Goal: Transaction & Acquisition: Book appointment/travel/reservation

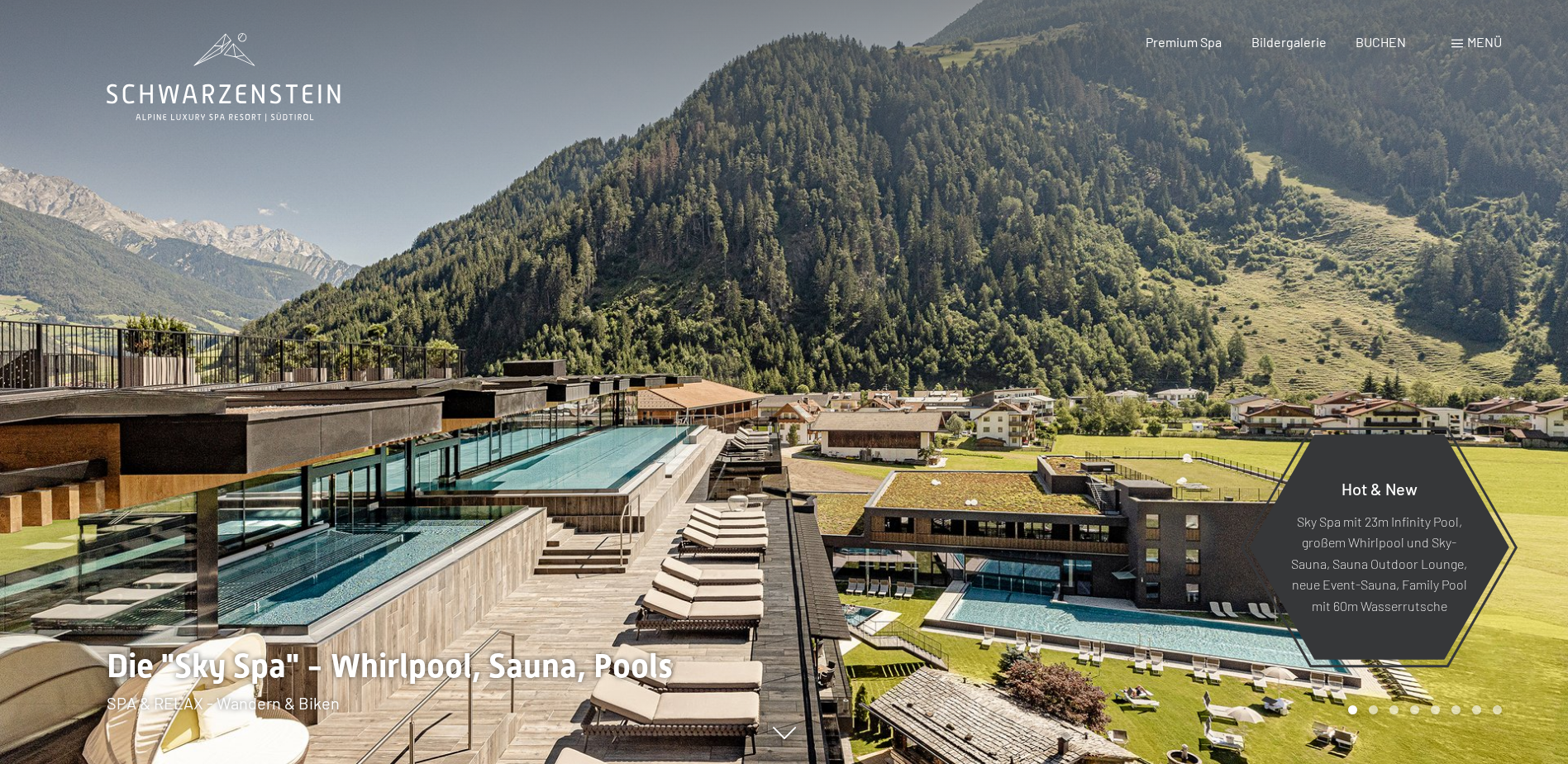
click at [1487, 36] on span "Menü" at bounding box center [1484, 42] width 35 height 16
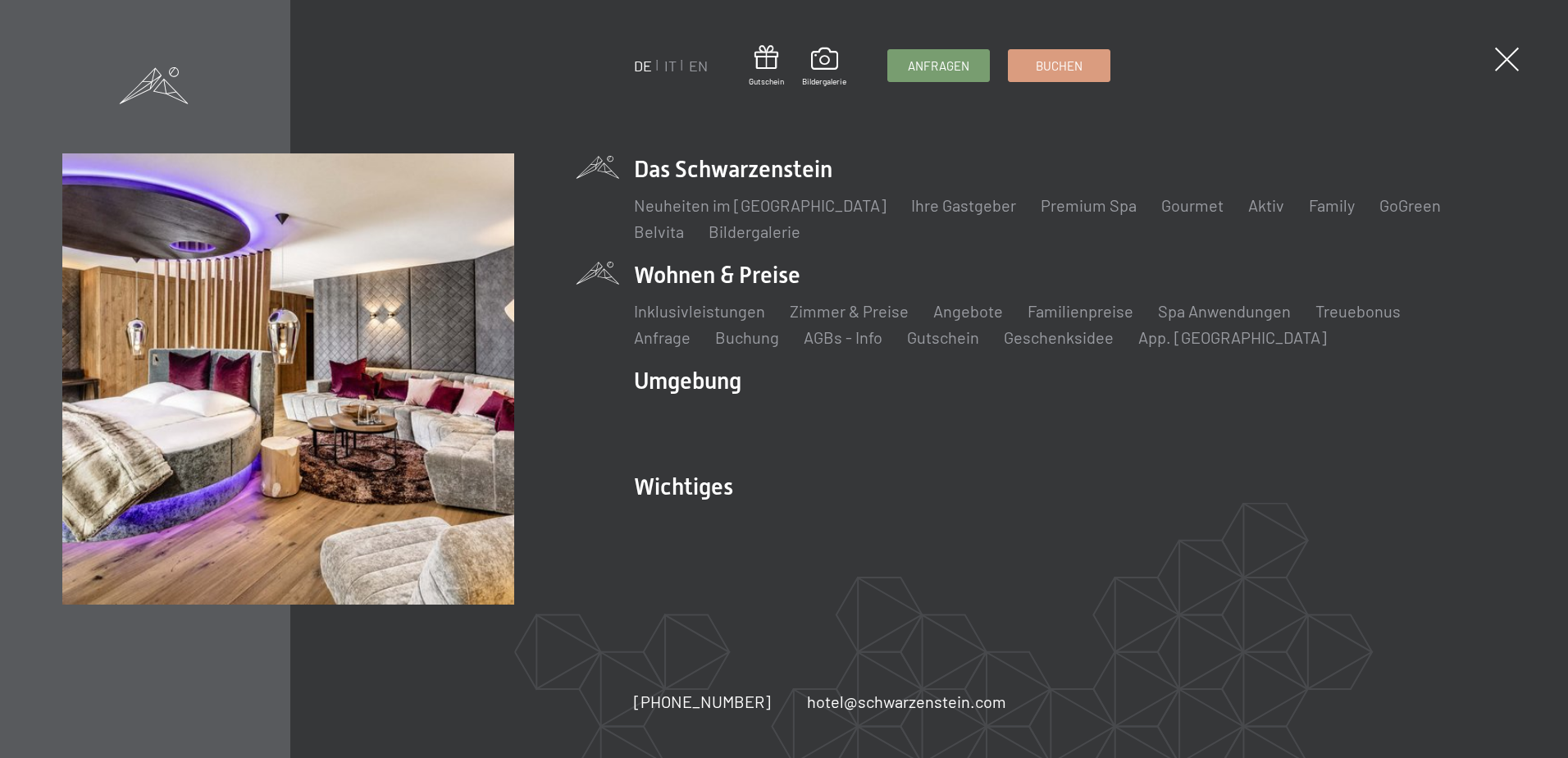
click at [786, 275] on li "Wohnen & Preise Inklusivleistungen Zimmer & Preise Liste Angebote Liste Familie…" at bounding box center [1069, 304] width 871 height 89
click at [956, 312] on link "Angebote" at bounding box center [968, 311] width 69 height 20
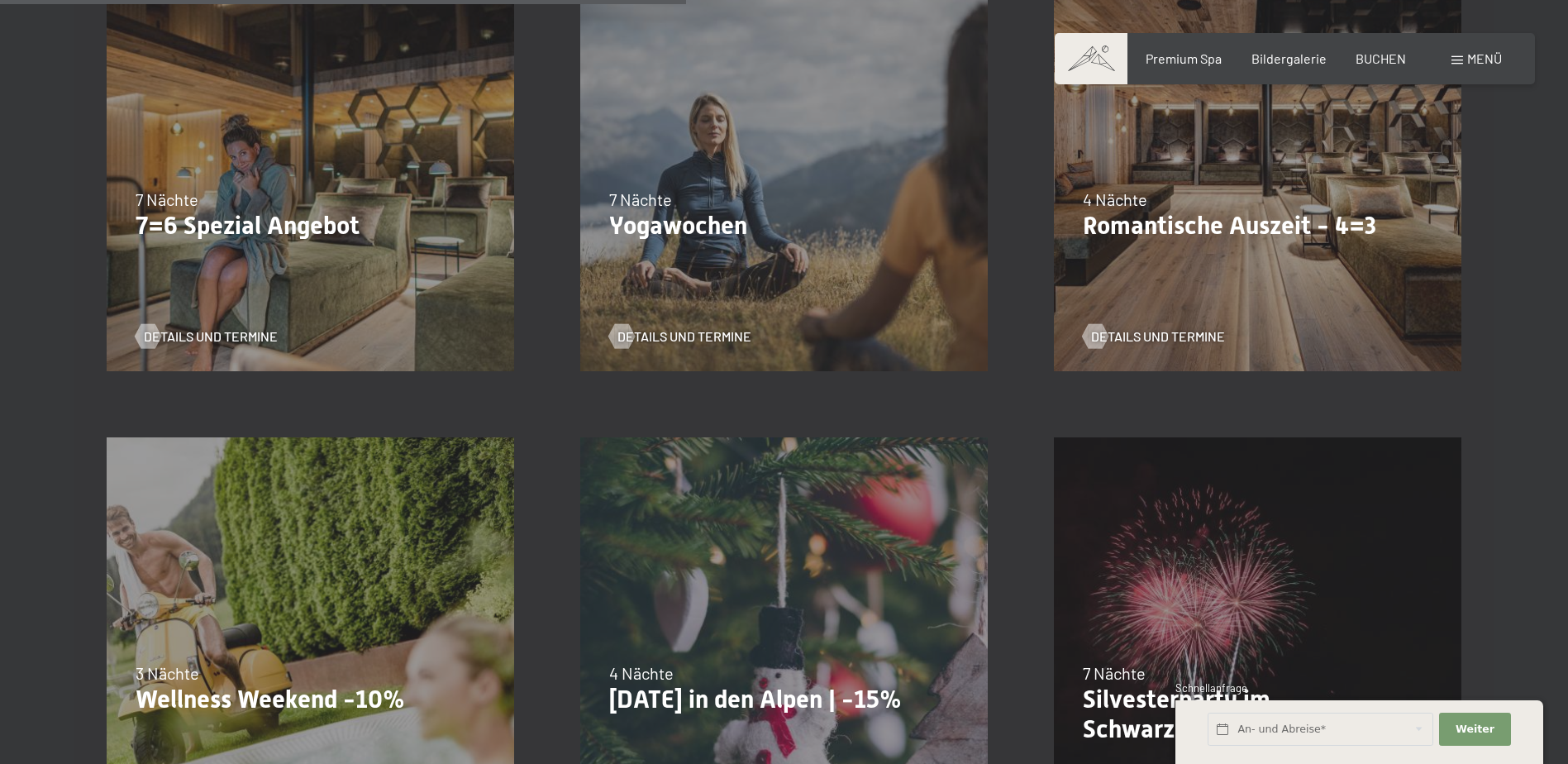
scroll to position [1429, 0]
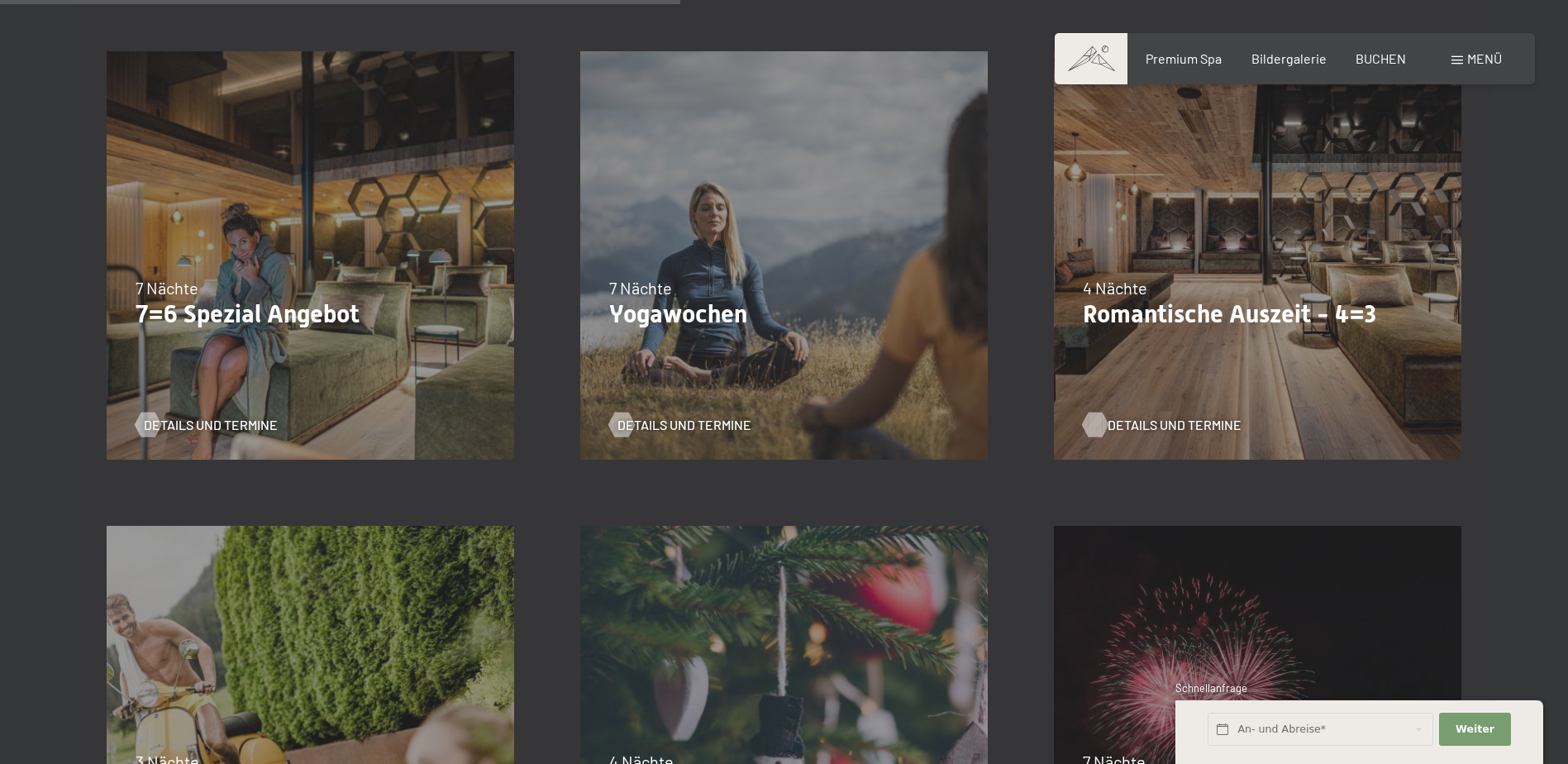
click at [1199, 422] on span "Details und Termine" at bounding box center [1174, 425] width 134 height 18
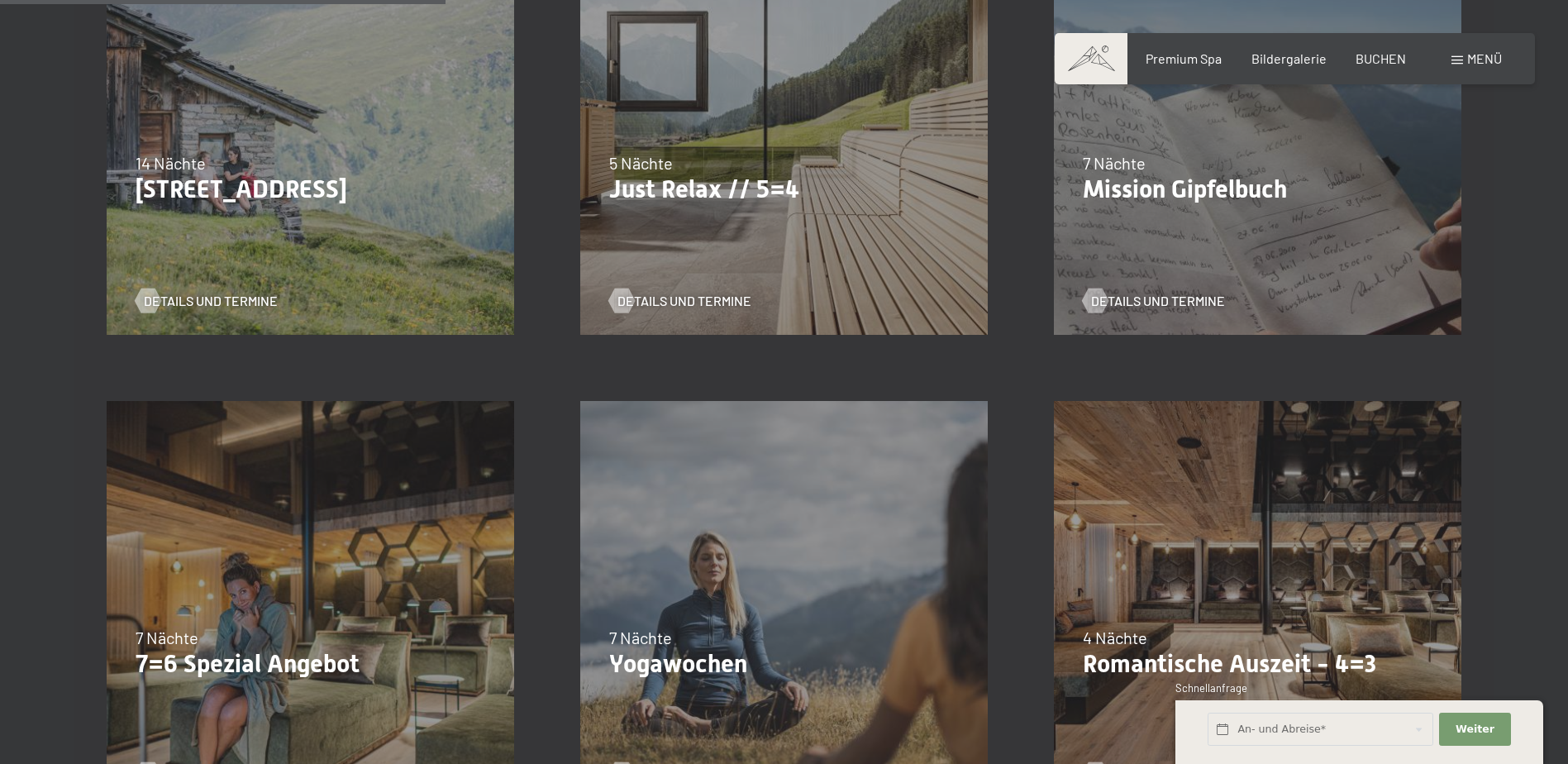
scroll to position [934, 0]
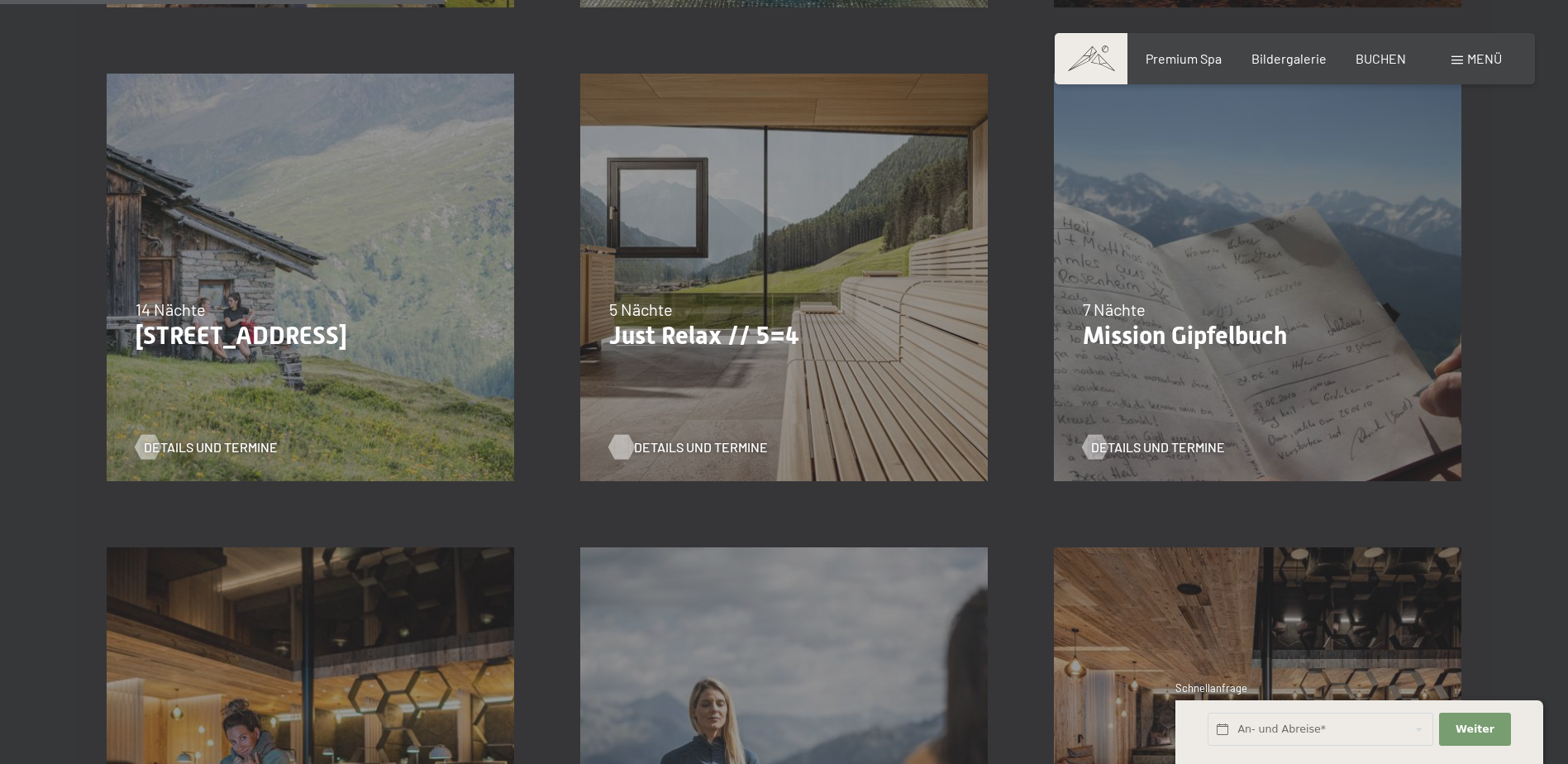
click at [712, 446] on span "Details und Termine" at bounding box center [700, 447] width 134 height 18
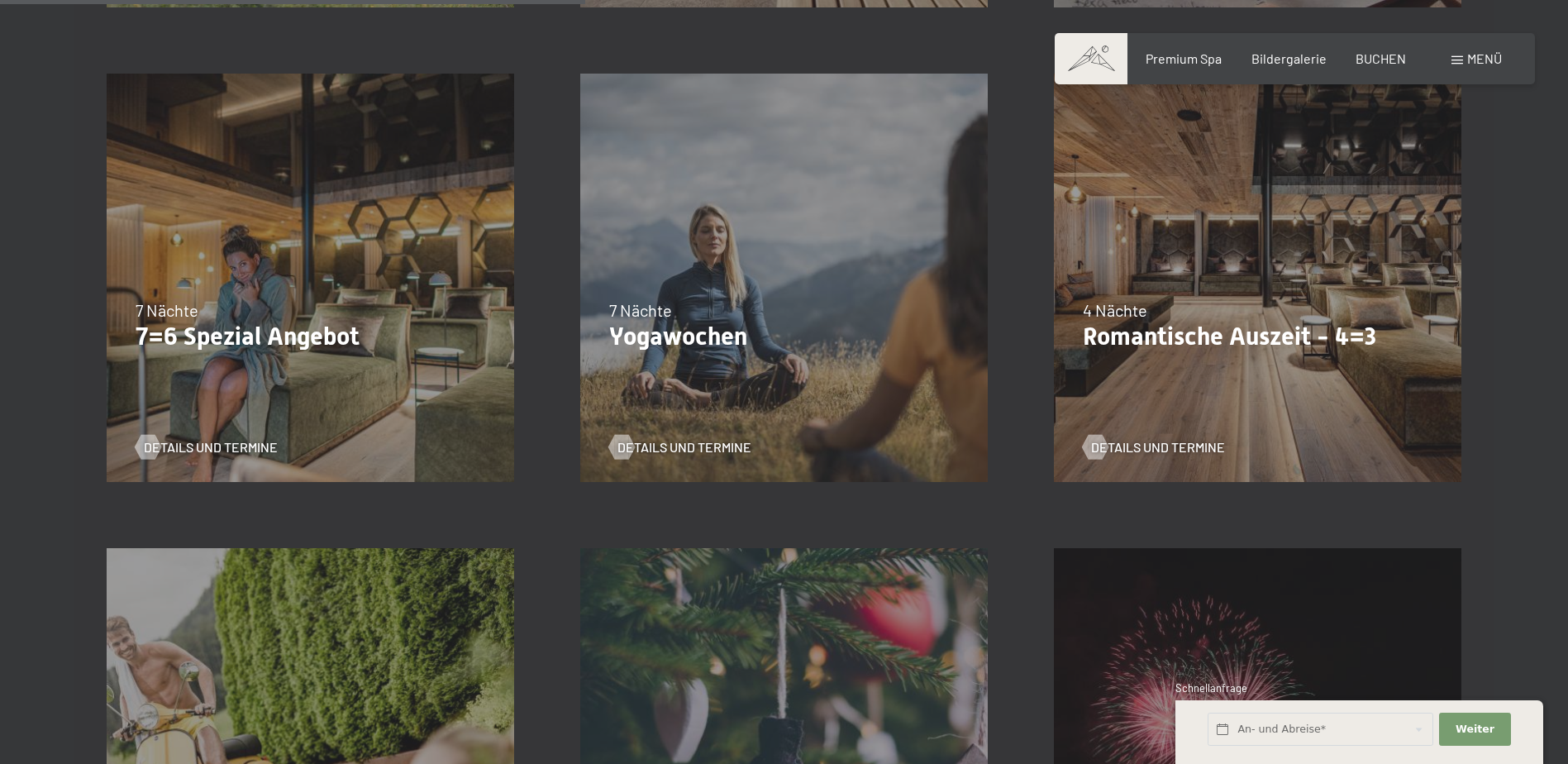
scroll to position [1429, 0]
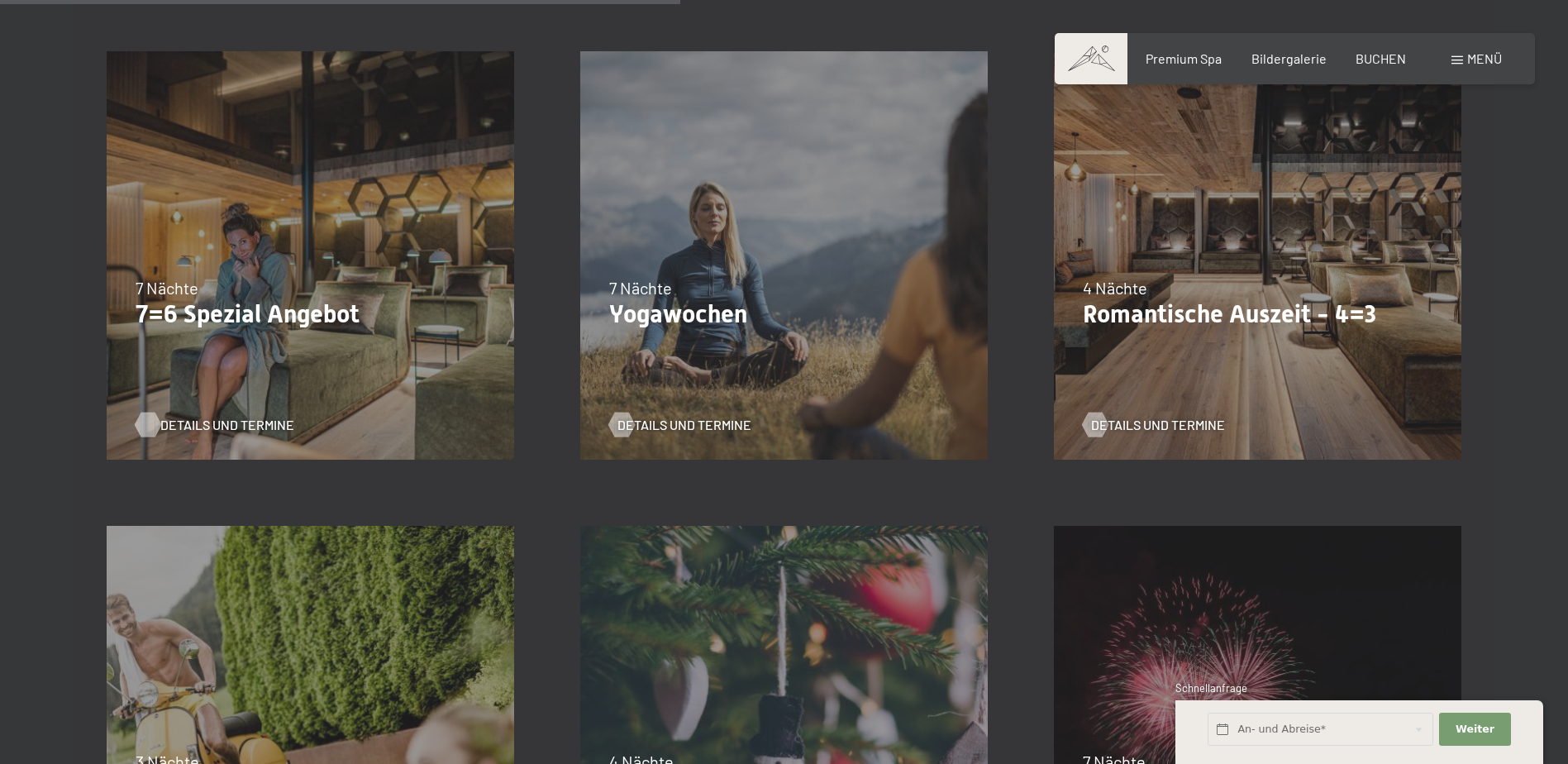
click at [217, 419] on span "Details und Termine" at bounding box center [227, 425] width 134 height 18
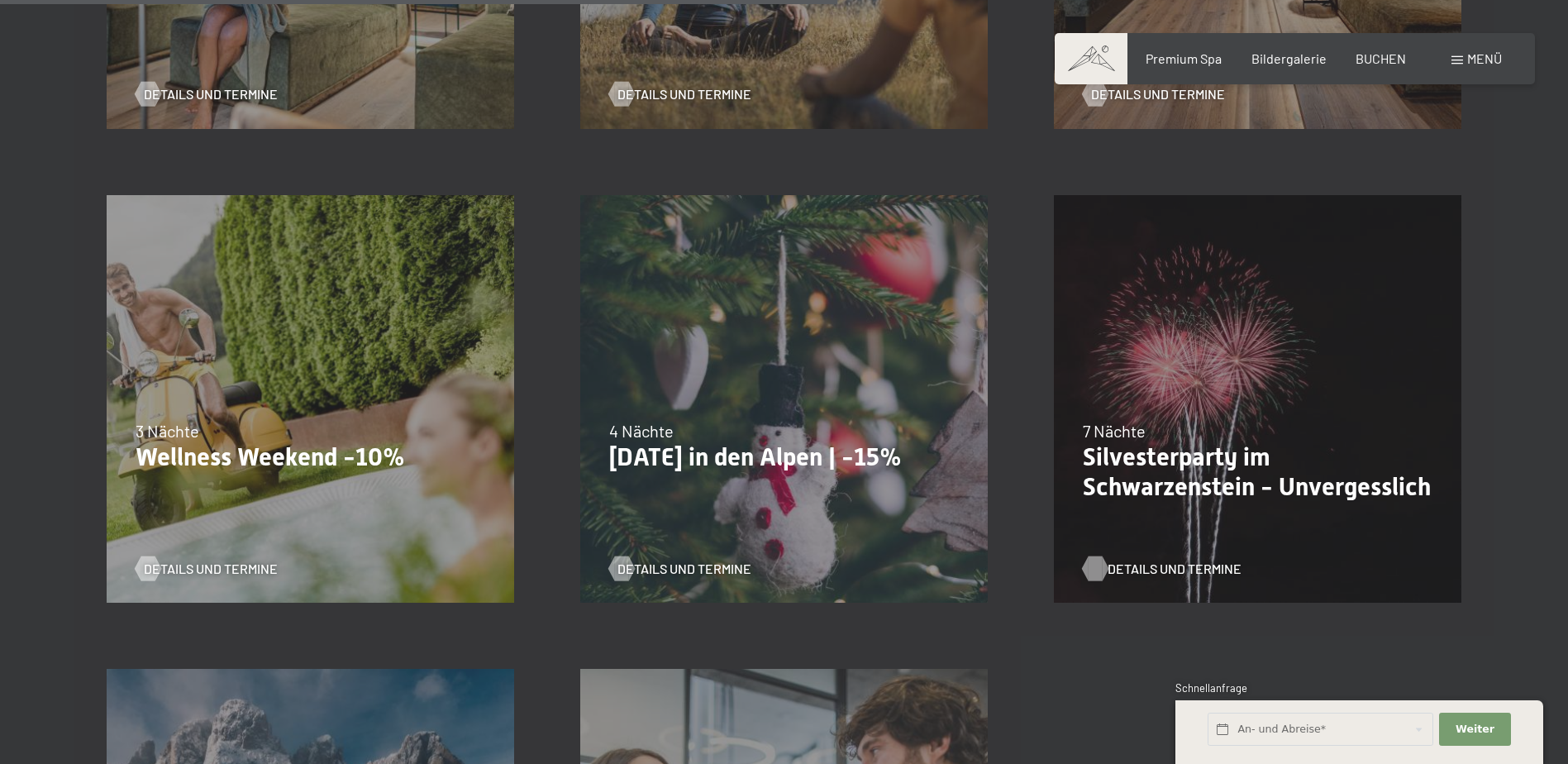
click at [1205, 565] on span "Details und Termine" at bounding box center [1174, 569] width 134 height 18
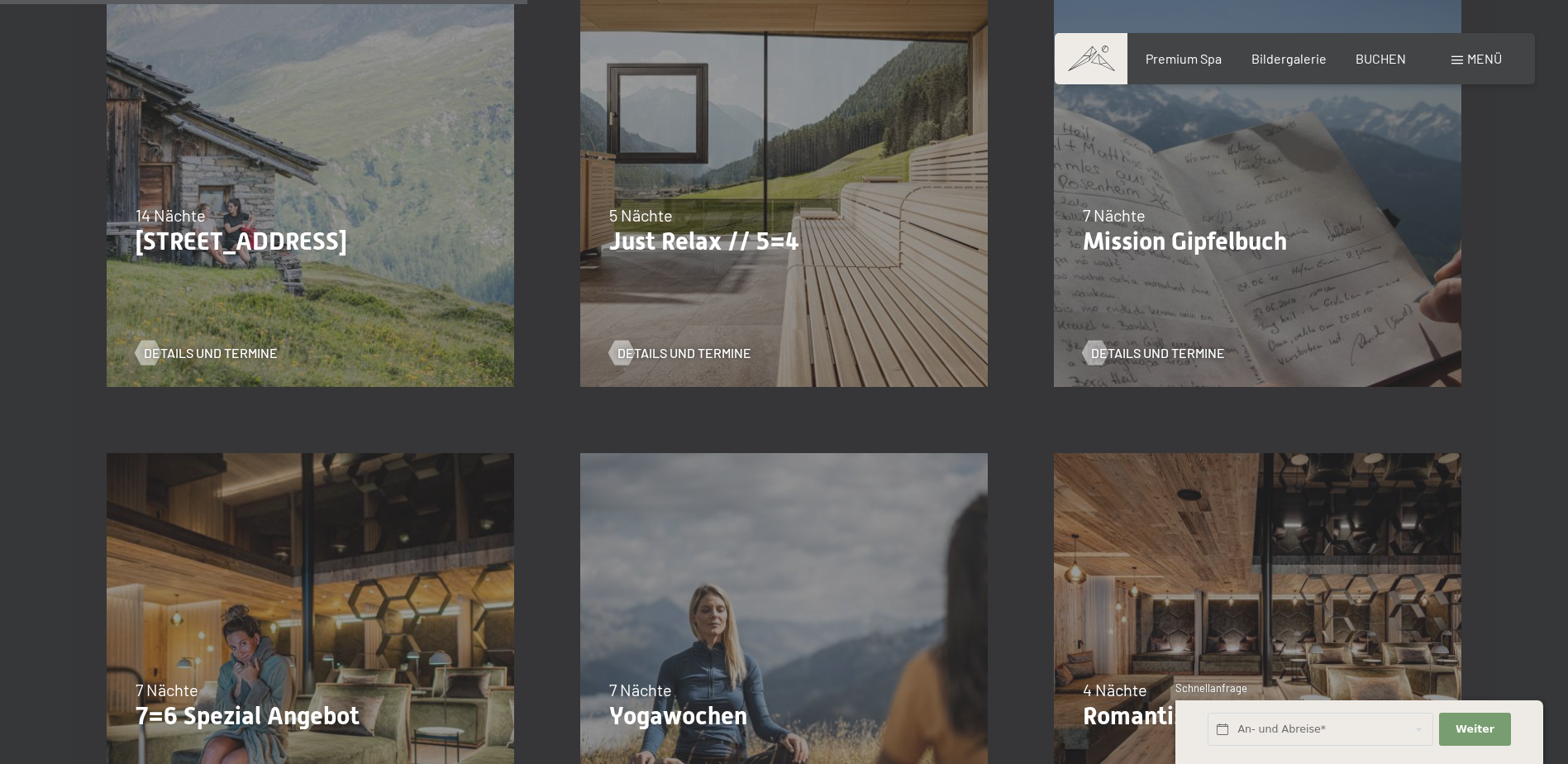
scroll to position [1016, 0]
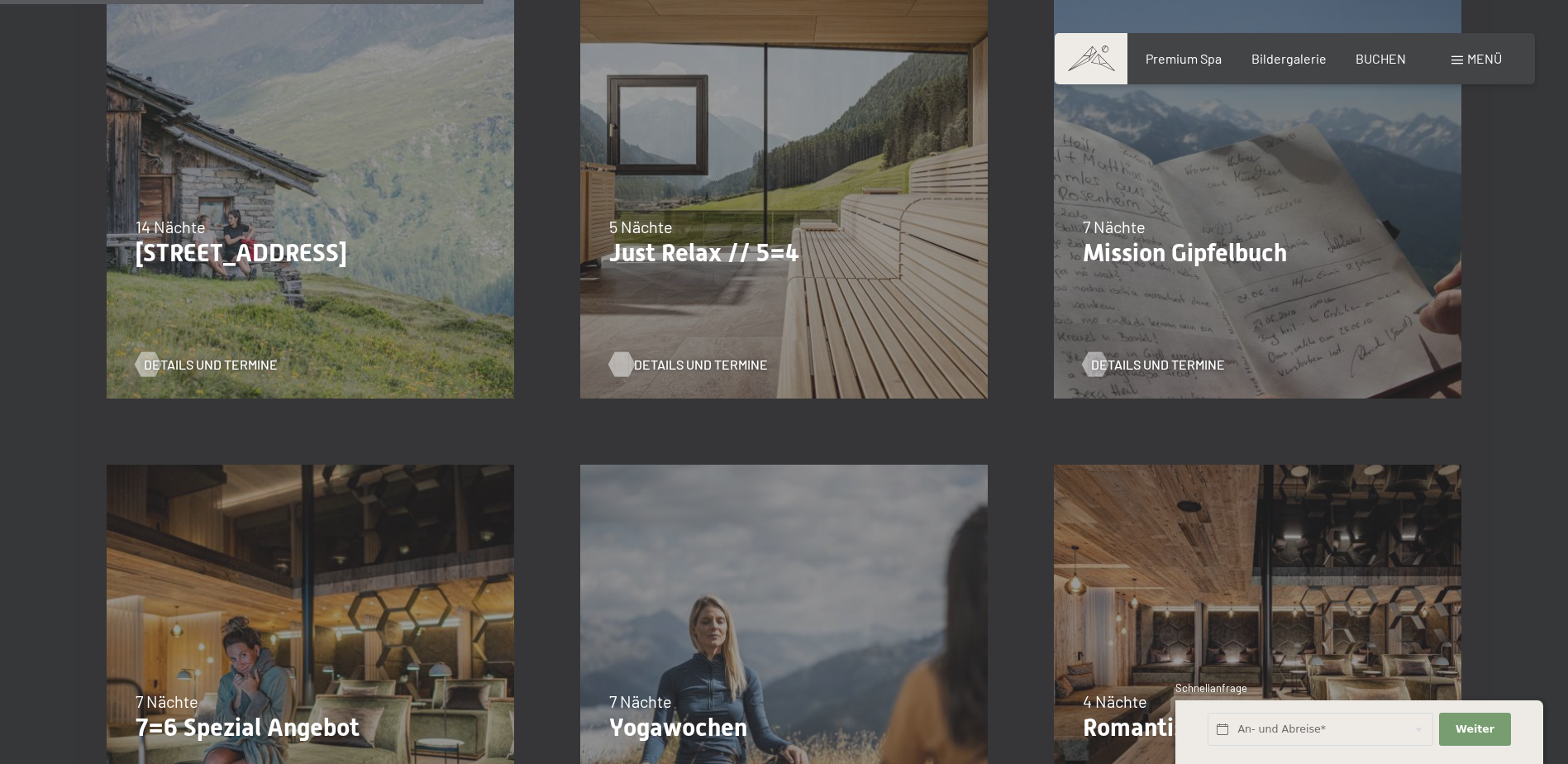
click at [718, 358] on span "Details und Termine" at bounding box center [700, 364] width 134 height 18
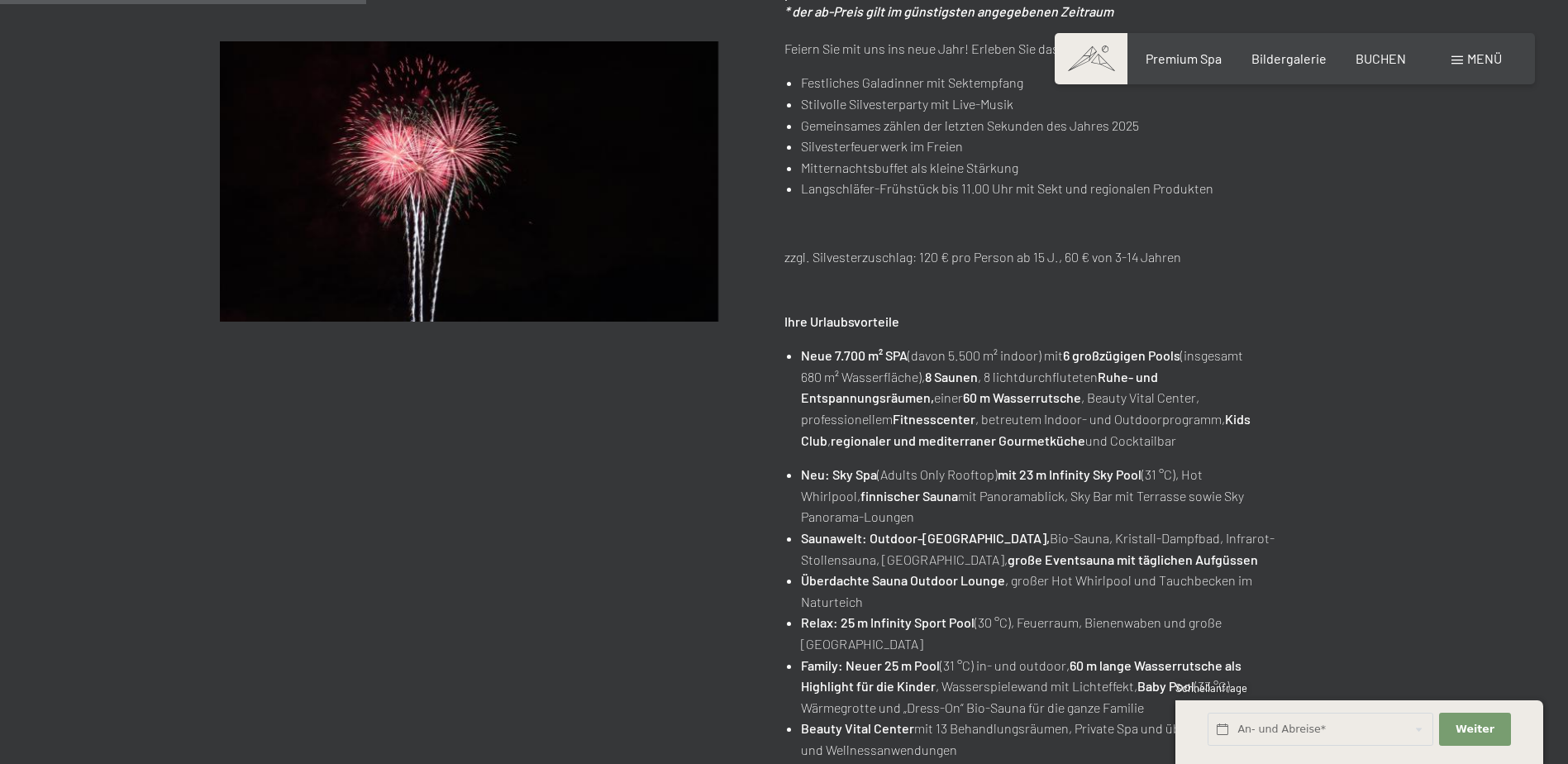
scroll to position [496, 0]
